Goal: Information Seeking & Learning: Understand process/instructions

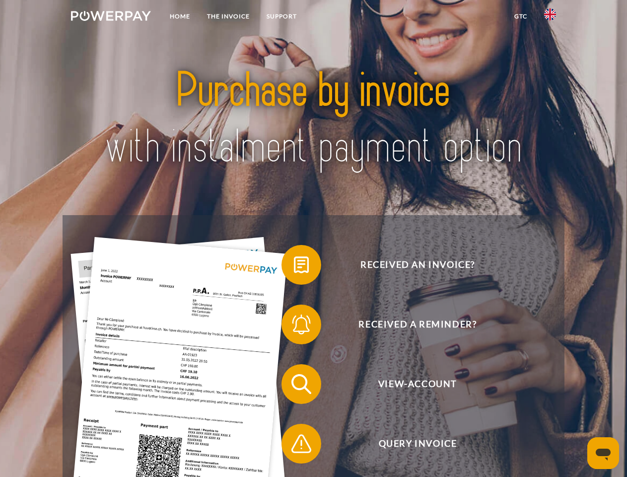
click at [111, 17] on img at bounding box center [111, 16] width 80 height 10
click at [550, 17] on img at bounding box center [551, 14] width 12 height 12
click at [521, 16] on link "GTC" at bounding box center [521, 16] width 30 height 18
click at [294, 267] on span at bounding box center [287, 265] width 50 height 50
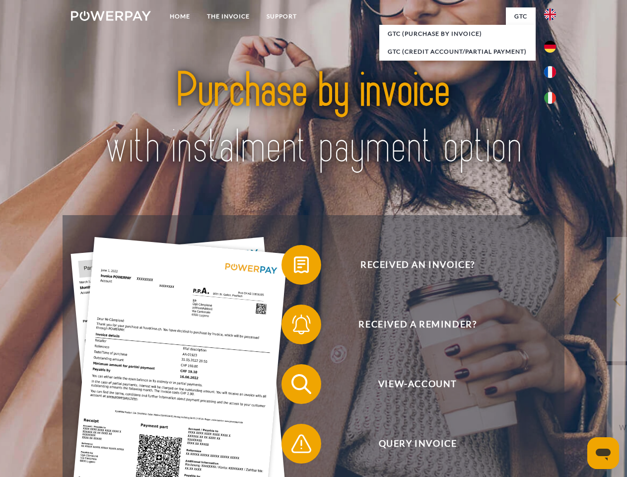
click at [294, 326] on span at bounding box center [287, 325] width 50 height 50
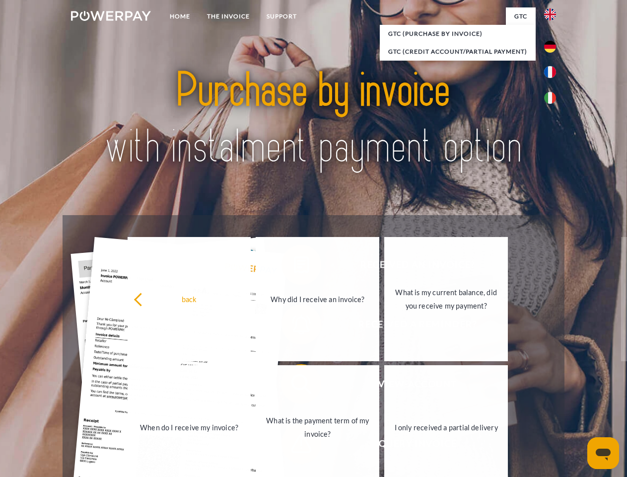
click at [294, 386] on link "What is the payment term of my invoice?" at bounding box center [318, 427] width 124 height 124
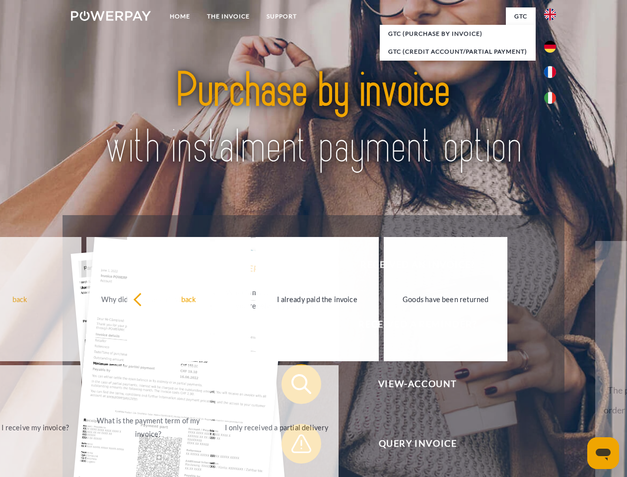
click at [294, 446] on div "Received an invoice? Received a reminder? View-Account Query Invoice" at bounding box center [314, 413] width 502 height 397
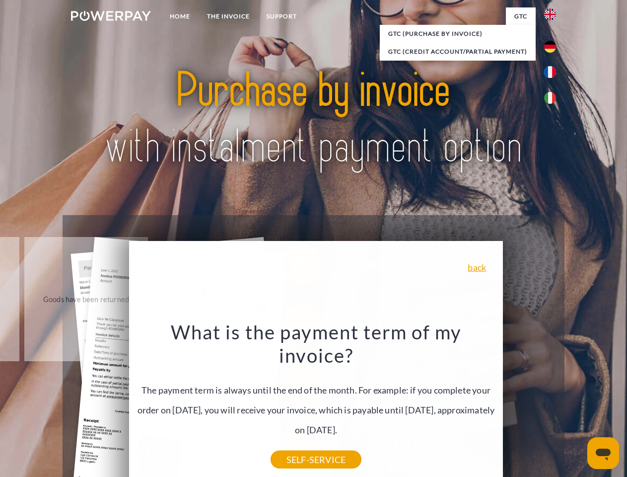
click at [604, 453] on icon "Open messaging window" at bounding box center [603, 455] width 15 height 12
